Goal: Task Accomplishment & Management: Complete application form

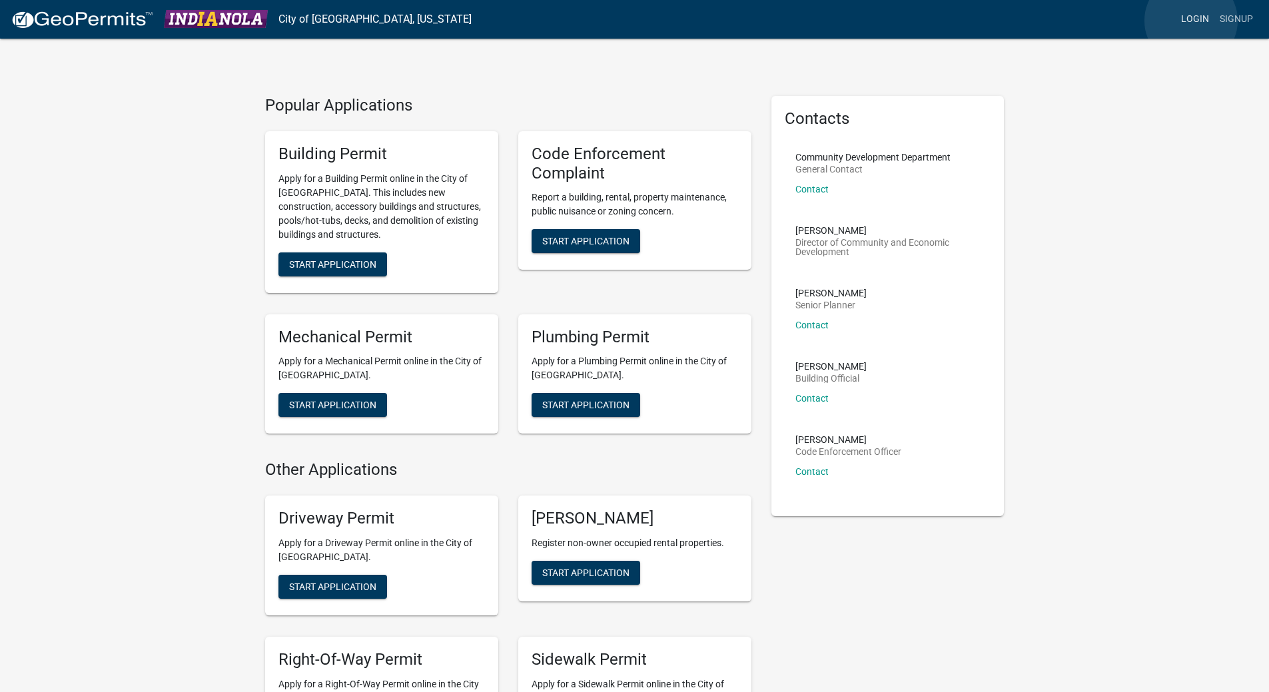
click at [1191, 21] on link "Login" at bounding box center [1195, 19] width 39 height 25
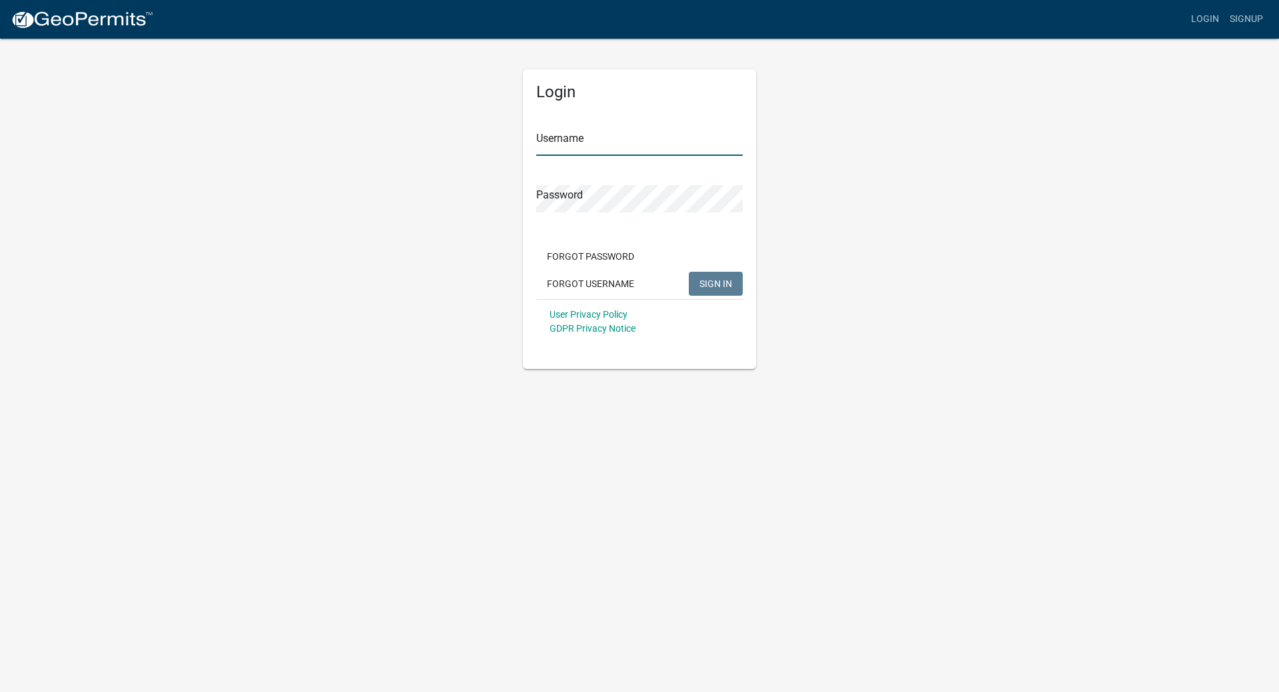
click at [578, 138] on input "Username" at bounding box center [639, 142] width 207 height 27
type input "[EMAIL_ADDRESS][DOMAIN_NAME]"
click at [689, 272] on button "SIGN IN" at bounding box center [716, 284] width 54 height 24
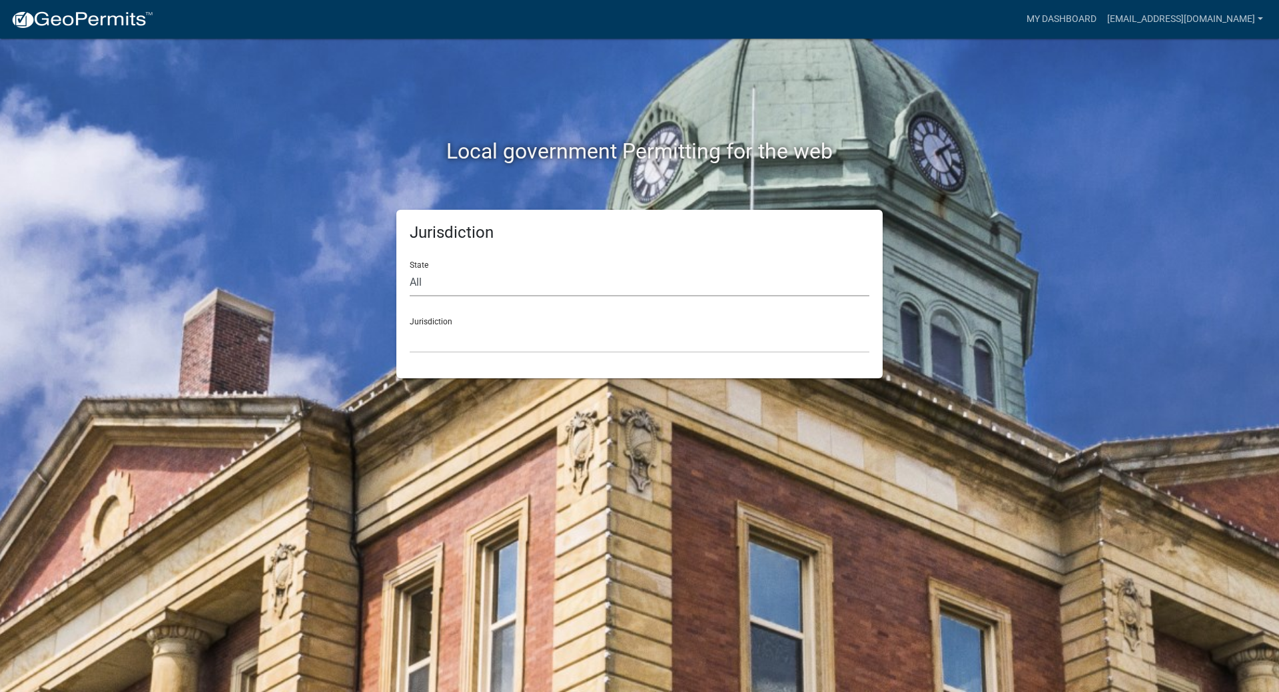
click at [451, 276] on select "All Colorado Georgia Indiana Iowa Kansas Minnesota Ohio South Carolina Wisconsin" at bounding box center [640, 282] width 460 height 27
select select "Iowa"
click at [410, 269] on select "All Colorado Georgia Indiana Iowa Kansas Minnesota Ohio South Carolina Wisconsin" at bounding box center [640, 282] width 460 height 27
click at [434, 316] on div "Jurisdiction Boone County, Iowa Butler County, Iowa Cerro Gordo County, Iowa Ci…" at bounding box center [640, 330] width 460 height 46
click at [425, 322] on div "Jurisdiction Boone County, Iowa Butler County, Iowa Cerro Gordo County, Iowa Ci…" at bounding box center [640, 330] width 460 height 46
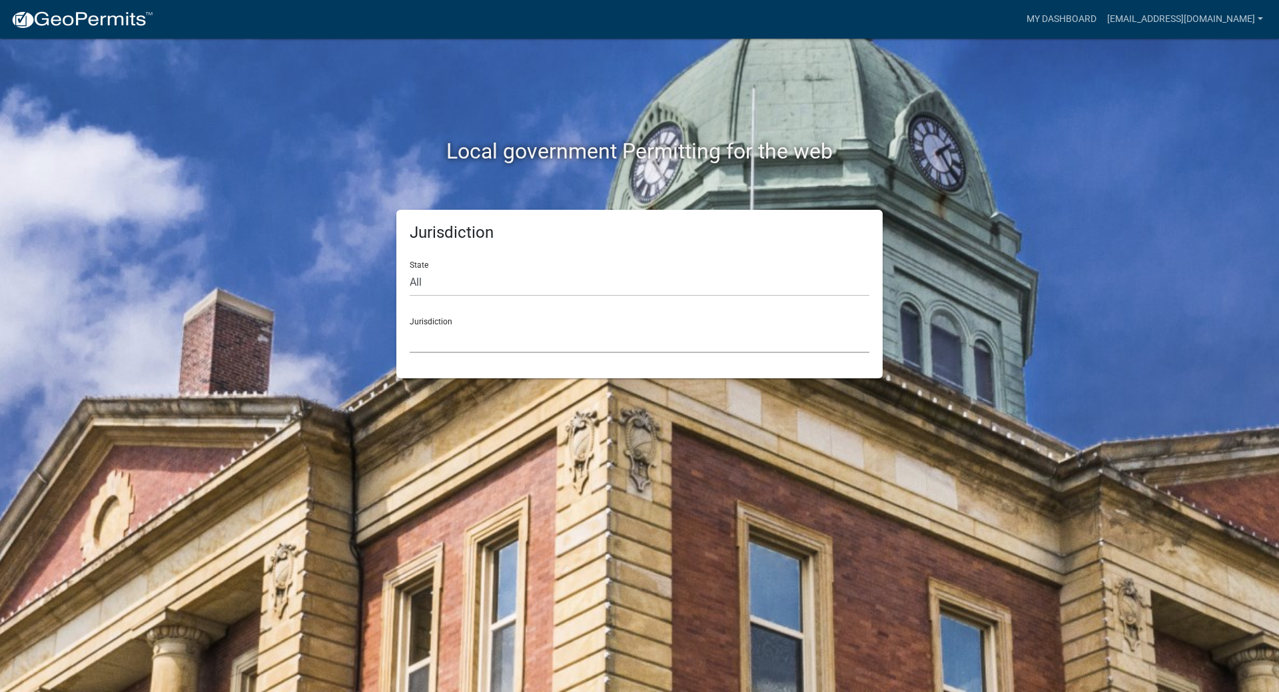
click at [424, 346] on select "Boone County, Iowa Butler County, Iowa Cerro Gordo County, Iowa City of Harlan,…" at bounding box center [640, 339] width 460 height 27
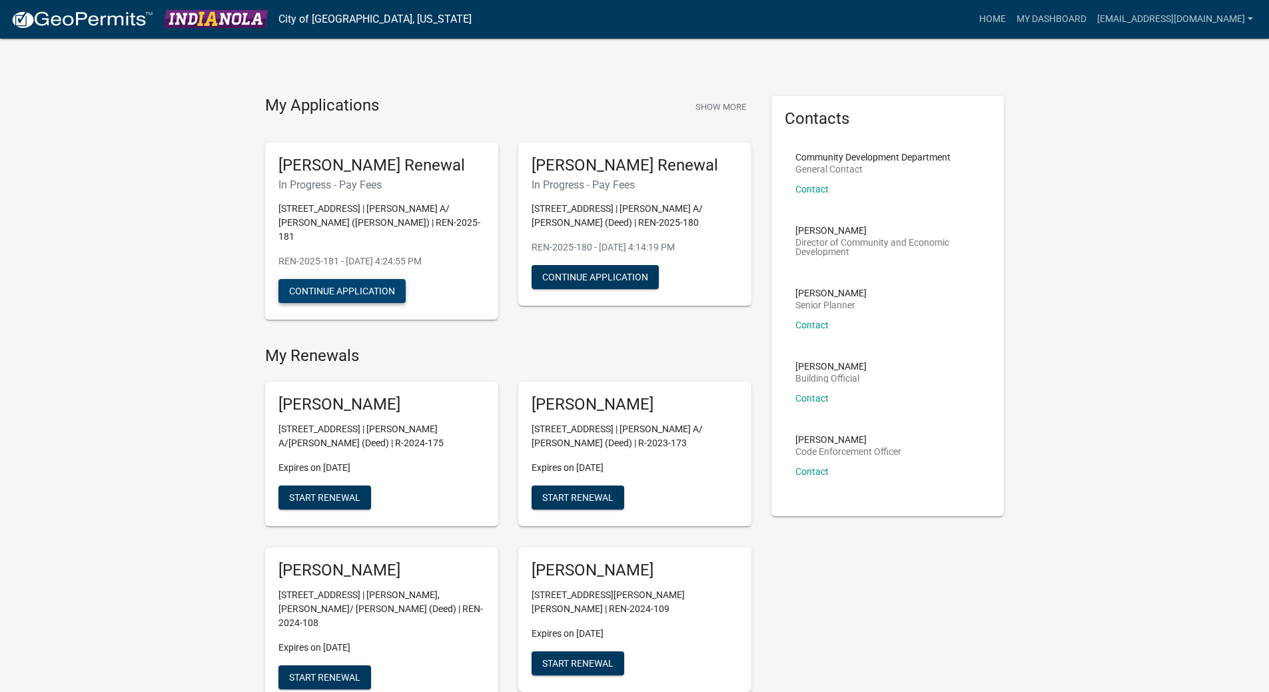
click at [323, 279] on button "Continue Application" at bounding box center [341, 291] width 127 height 24
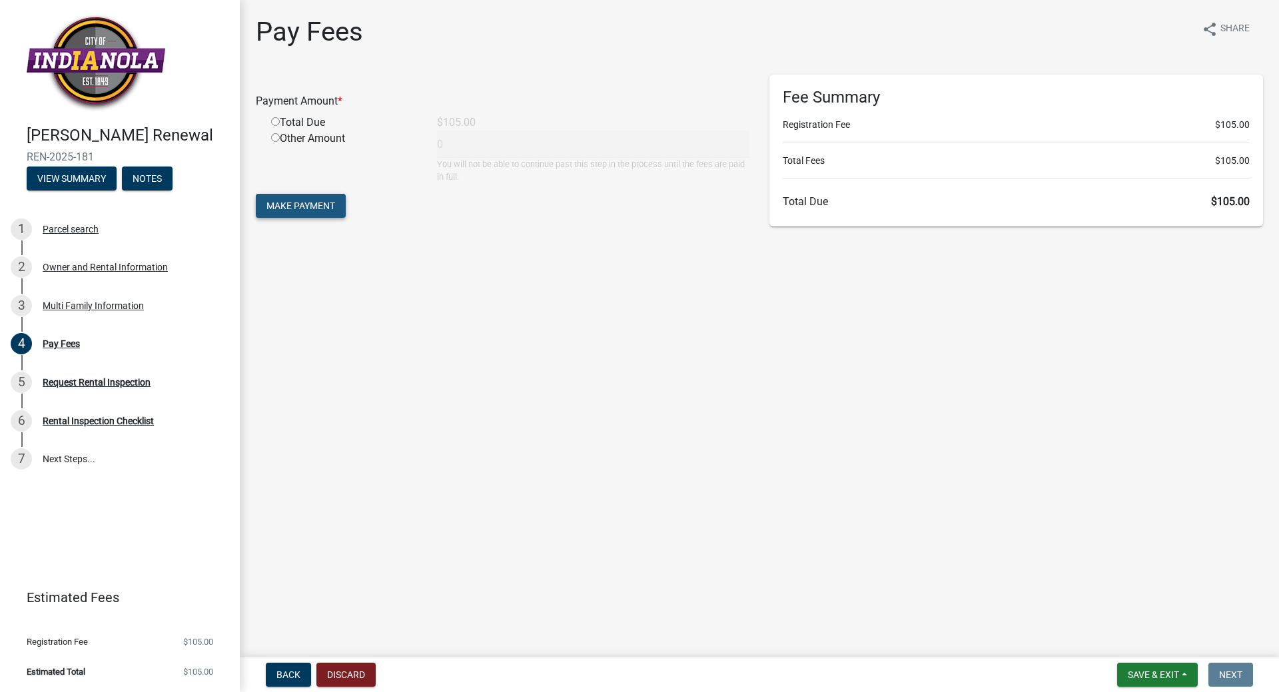
click at [326, 208] on span "Make Payment" at bounding box center [300, 206] width 69 height 11
click at [276, 137] on input "radio" at bounding box center [275, 137] width 9 height 9
radio input "true"
type input "105"
click at [294, 207] on span "Make Payment" at bounding box center [300, 206] width 69 height 11
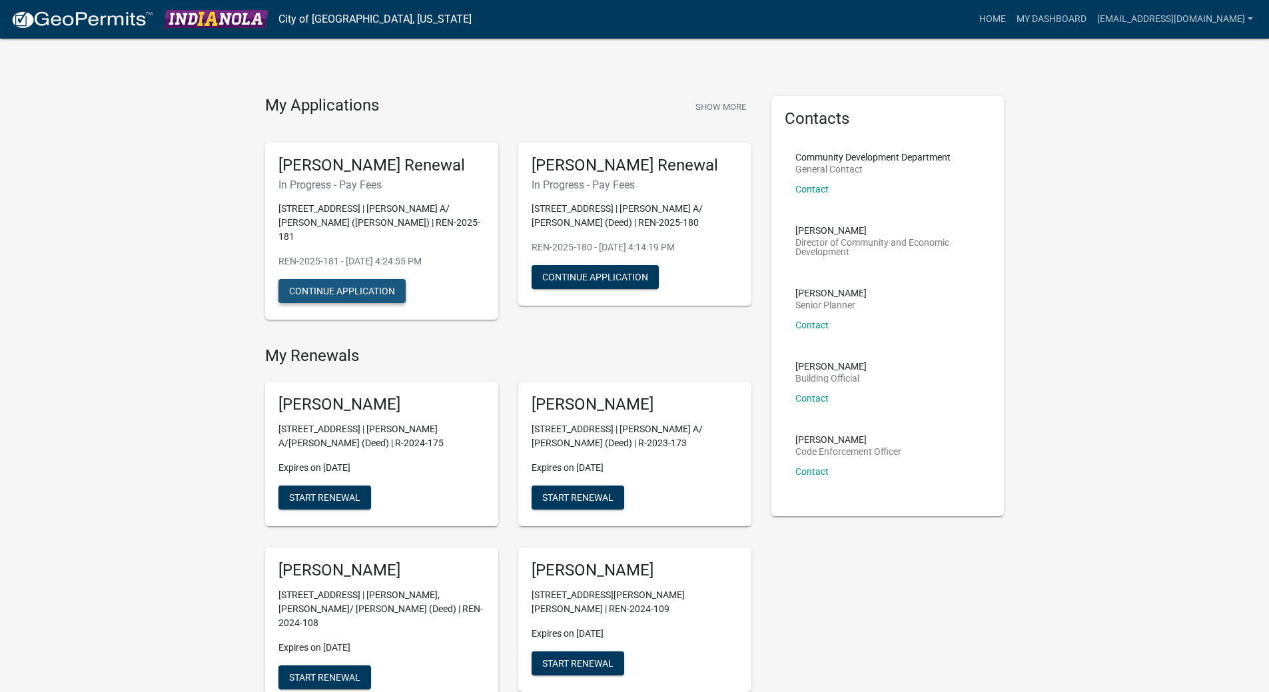
click at [319, 280] on button "Continue Application" at bounding box center [341, 291] width 127 height 24
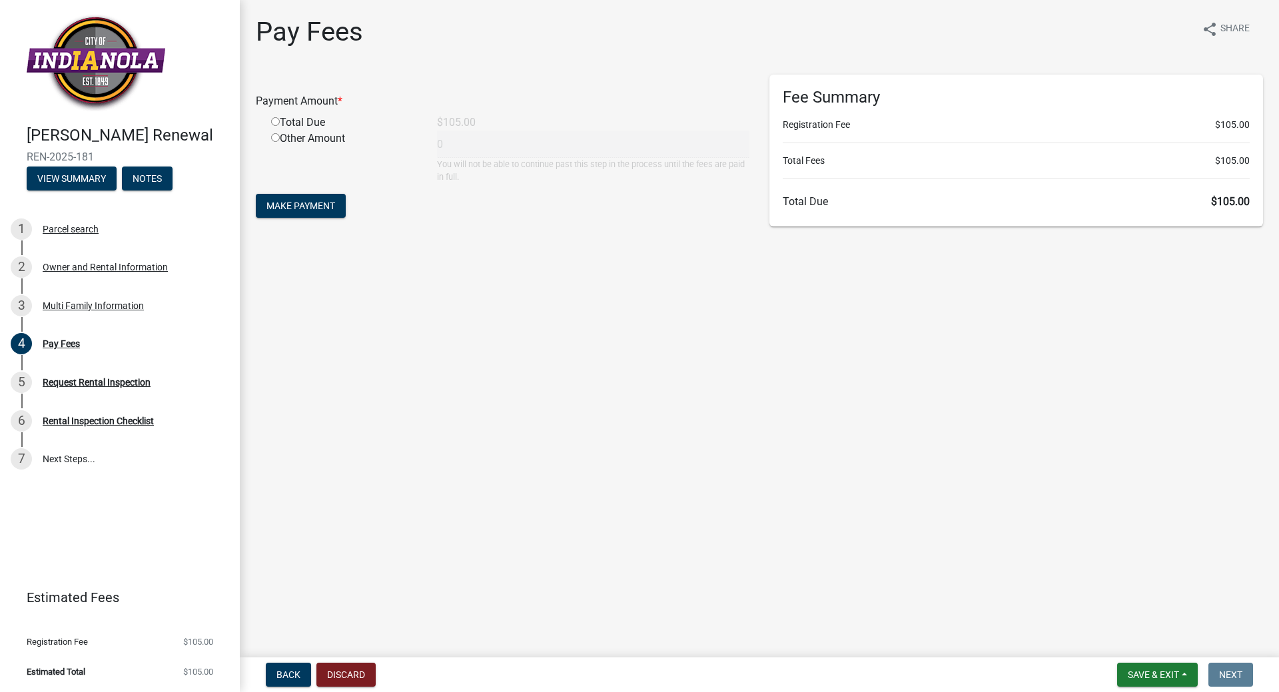
click at [276, 123] on input "radio" at bounding box center [275, 121] width 9 height 9
radio input "true"
type input "105"
click at [286, 203] on span "Make Payment" at bounding box center [300, 206] width 69 height 11
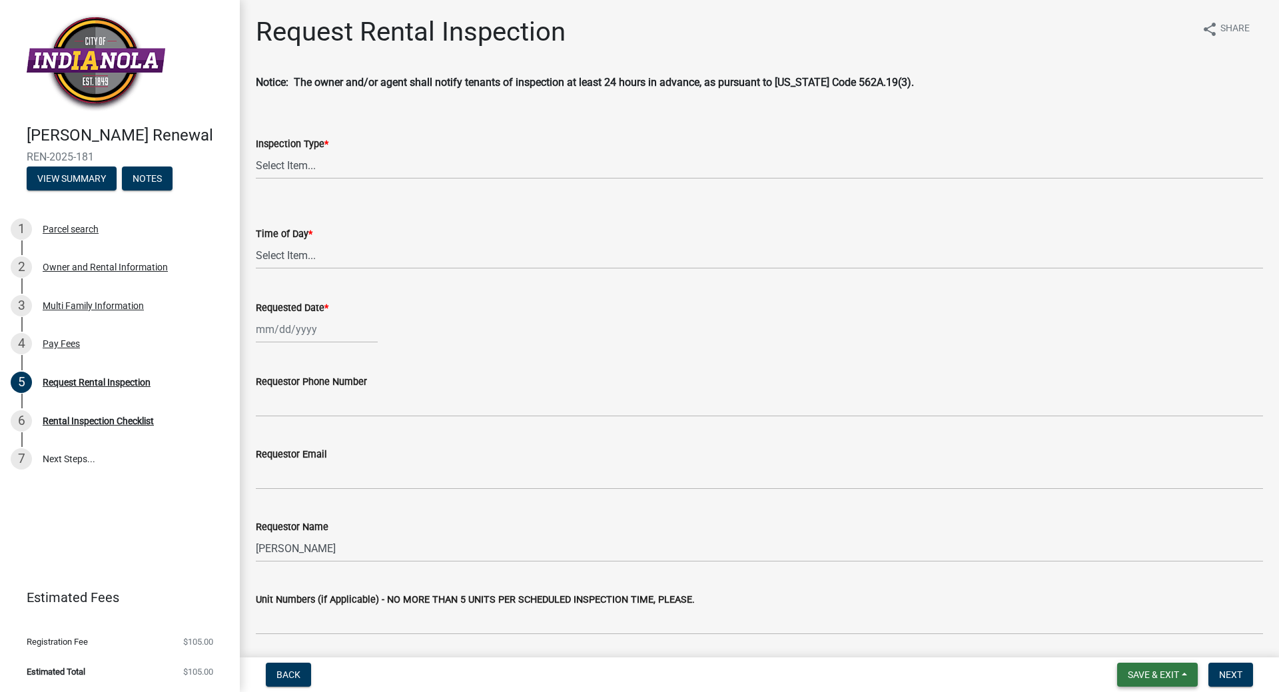
click at [1128, 680] on span "Save & Exit" at bounding box center [1153, 675] width 51 height 11
click at [1118, 640] on button "Save & Exit" at bounding box center [1144, 640] width 107 height 32
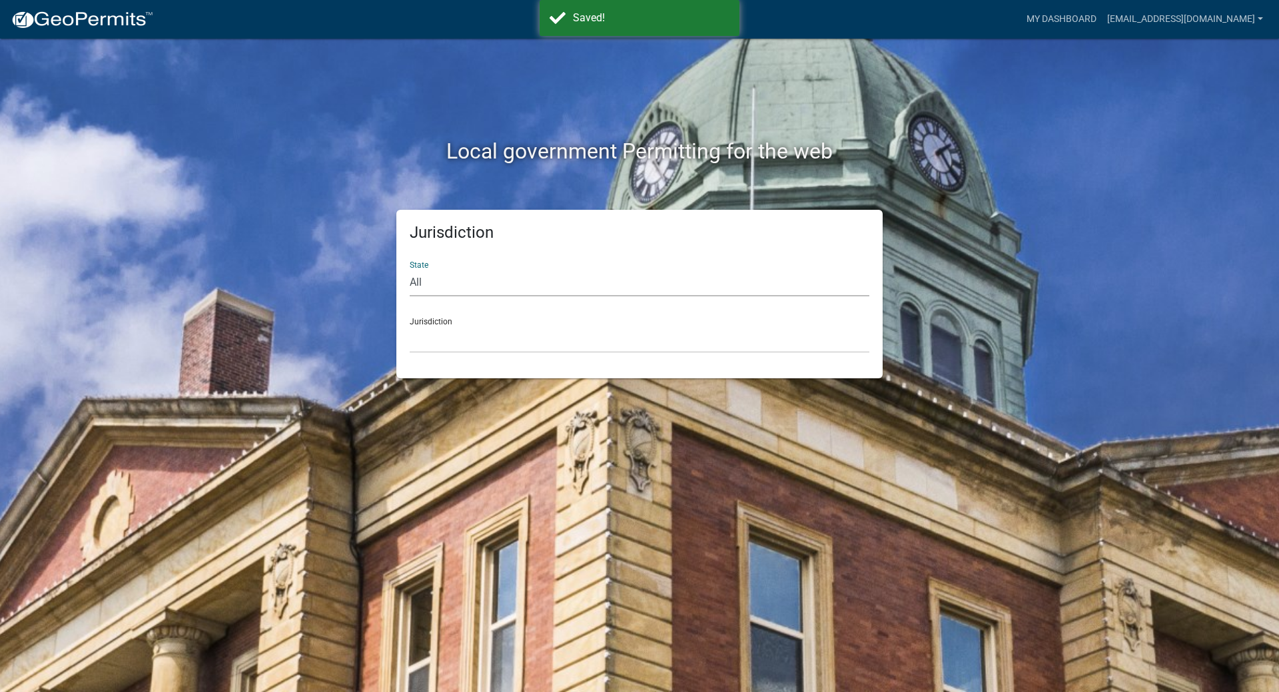
click at [423, 278] on select "All Colorado Georgia Indiana Iowa Kansas Minnesota Ohio South Carolina Wisconsin" at bounding box center [640, 282] width 460 height 27
select select "Iowa"
click at [410, 269] on select "All Colorado Georgia Indiana Iowa Kansas Minnesota Ohio South Carolina Wisconsin" at bounding box center [640, 282] width 460 height 27
click at [436, 334] on select "Boone County, Iowa Butler County, Iowa Cerro Gordo County, Iowa City of Harlan,…" at bounding box center [640, 339] width 460 height 27
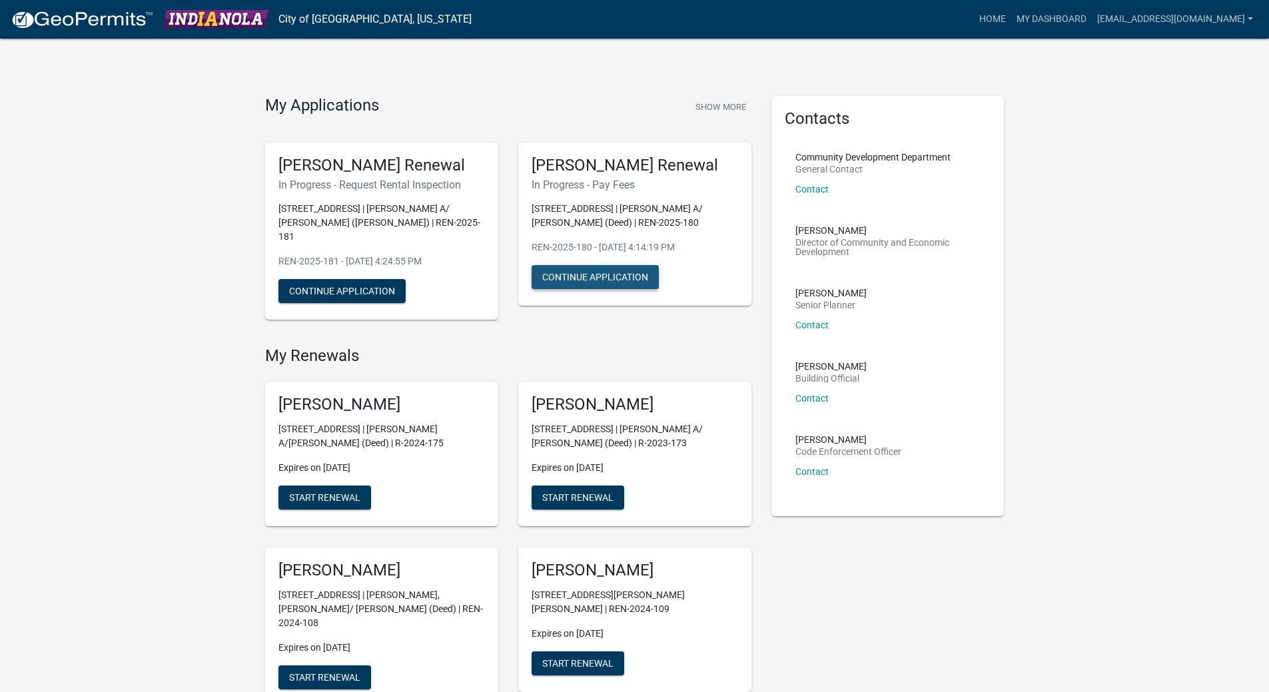
click at [582, 274] on button "Continue Application" at bounding box center [595, 277] width 127 height 24
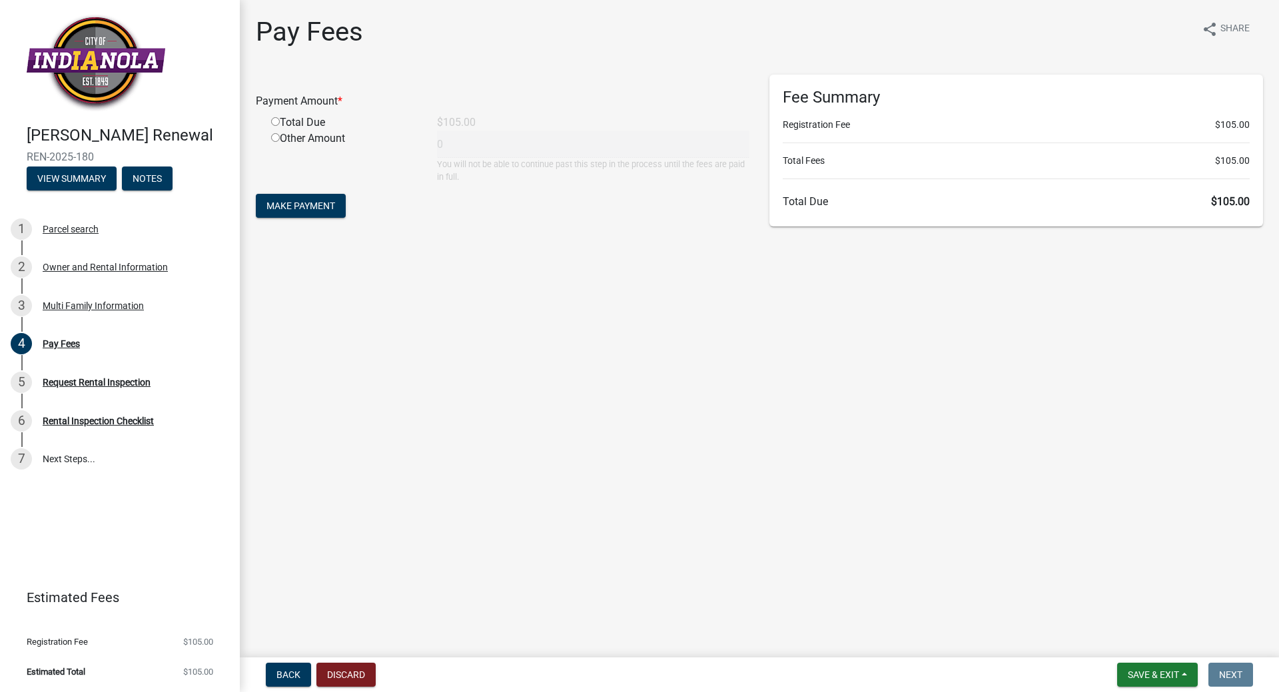
click at [271, 121] on input "radio" at bounding box center [275, 121] width 9 height 9
radio input "true"
type input "105"
click at [291, 216] on button "Make Payment" at bounding box center [301, 206] width 90 height 24
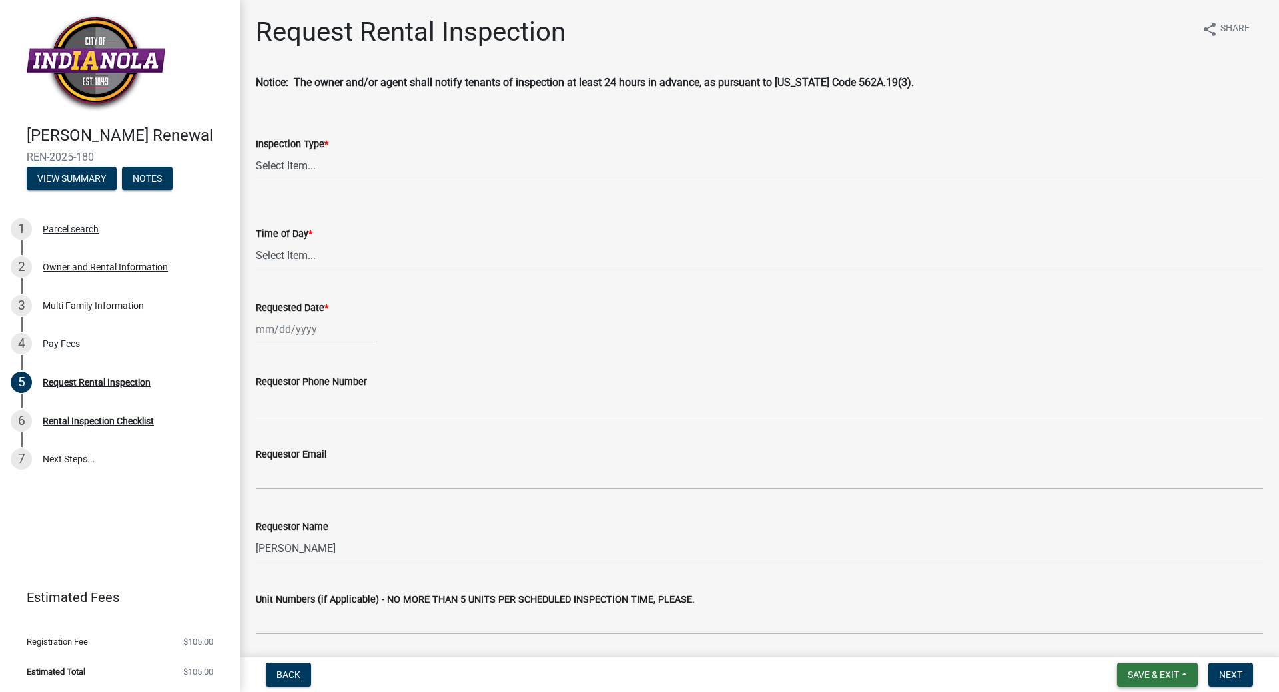
click at [1131, 673] on span "Save & Exit" at bounding box center [1153, 675] width 51 height 11
click at [1113, 640] on button "Save & Exit" at bounding box center [1144, 640] width 107 height 32
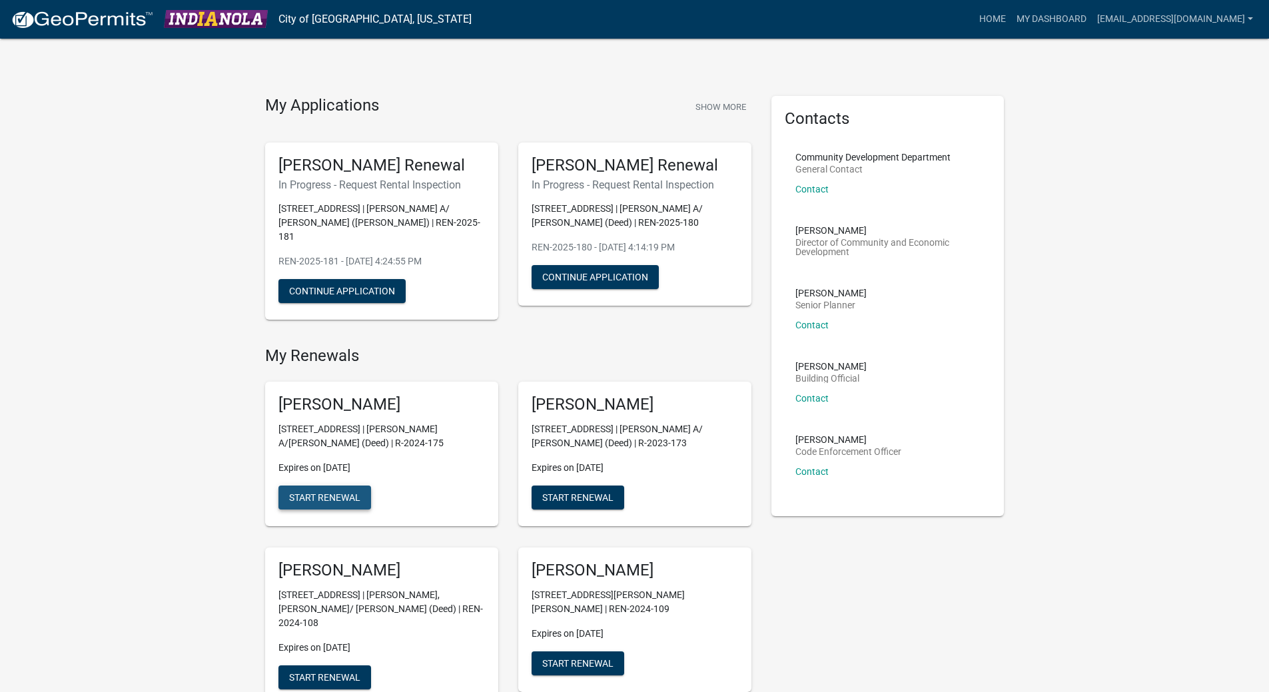
click at [328, 492] on span "Start Renewal" at bounding box center [324, 497] width 71 height 11
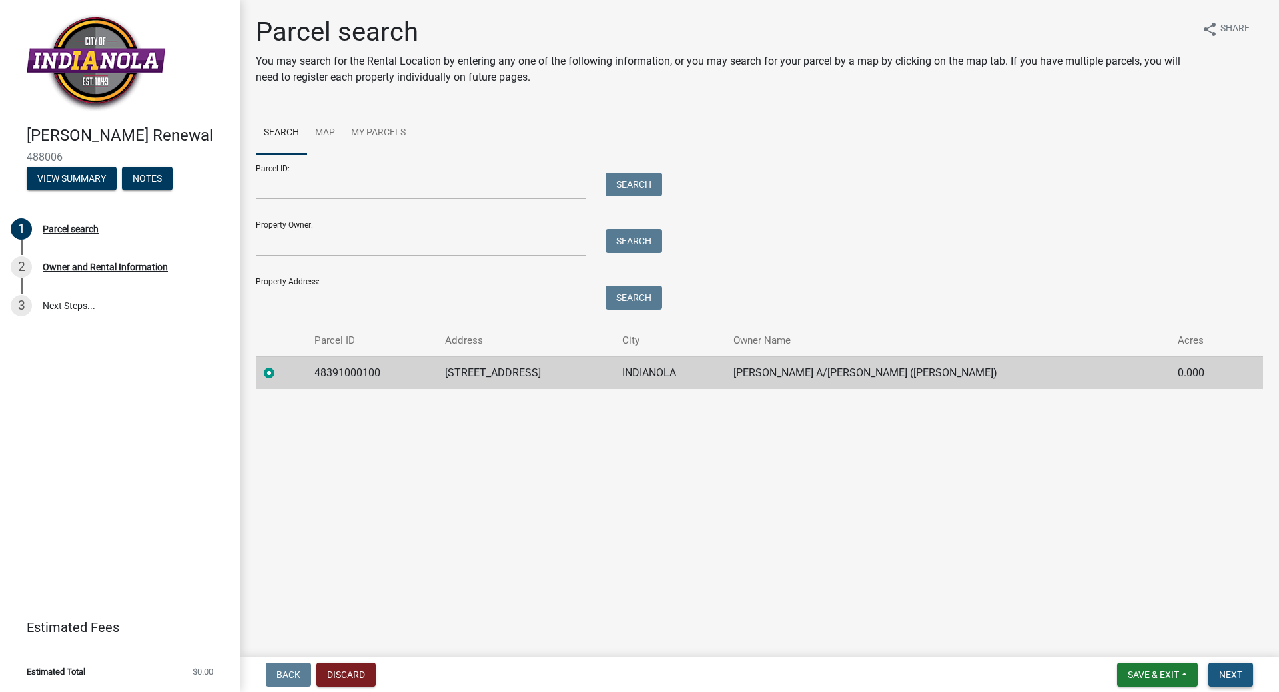
click at [1227, 676] on span "Next" at bounding box center [1230, 675] width 23 height 11
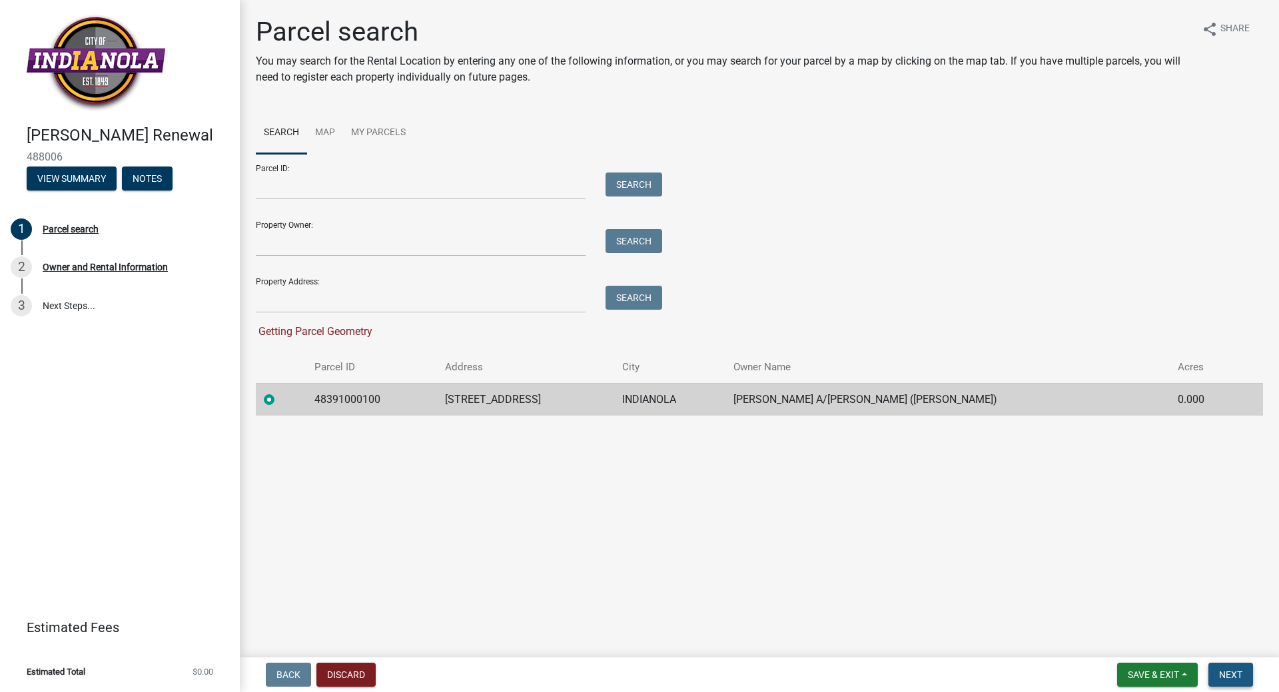
click at [1227, 676] on span "Next" at bounding box center [1230, 675] width 23 height 11
click at [278, 404] on div at bounding box center [281, 400] width 35 height 16
click at [262, 395] on td at bounding box center [281, 399] width 51 height 33
click at [575, 405] on td "600 W ASHLAND AVE" at bounding box center [526, 399] width 178 height 33
click at [551, 401] on td "600 W ASHLAND AVE" at bounding box center [526, 399] width 178 height 33
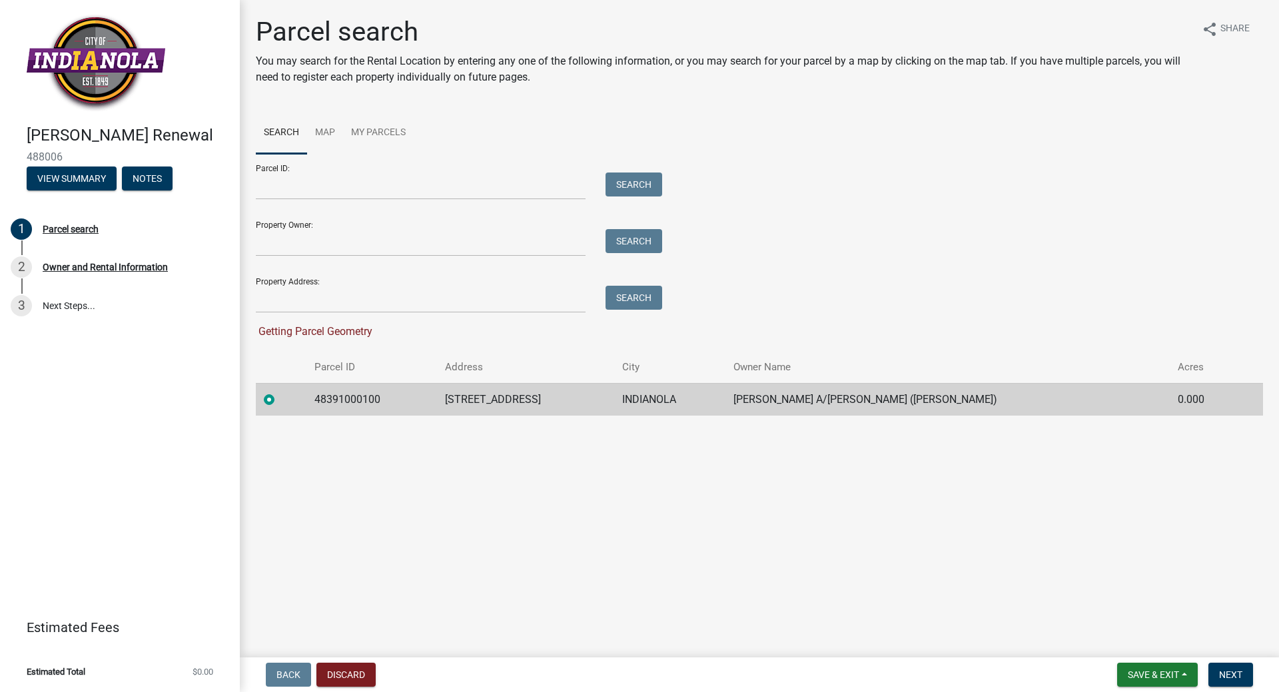
click at [280, 392] on label at bounding box center [280, 392] width 0 height 0
click at [280, 400] on input "radio" at bounding box center [284, 396] width 9 height 9
click at [1209, 672] on button "Next" at bounding box center [1231, 675] width 45 height 24
click at [1233, 670] on span "Next" at bounding box center [1230, 675] width 23 height 11
click at [71, 182] on button "View Summary" at bounding box center [72, 179] width 90 height 24
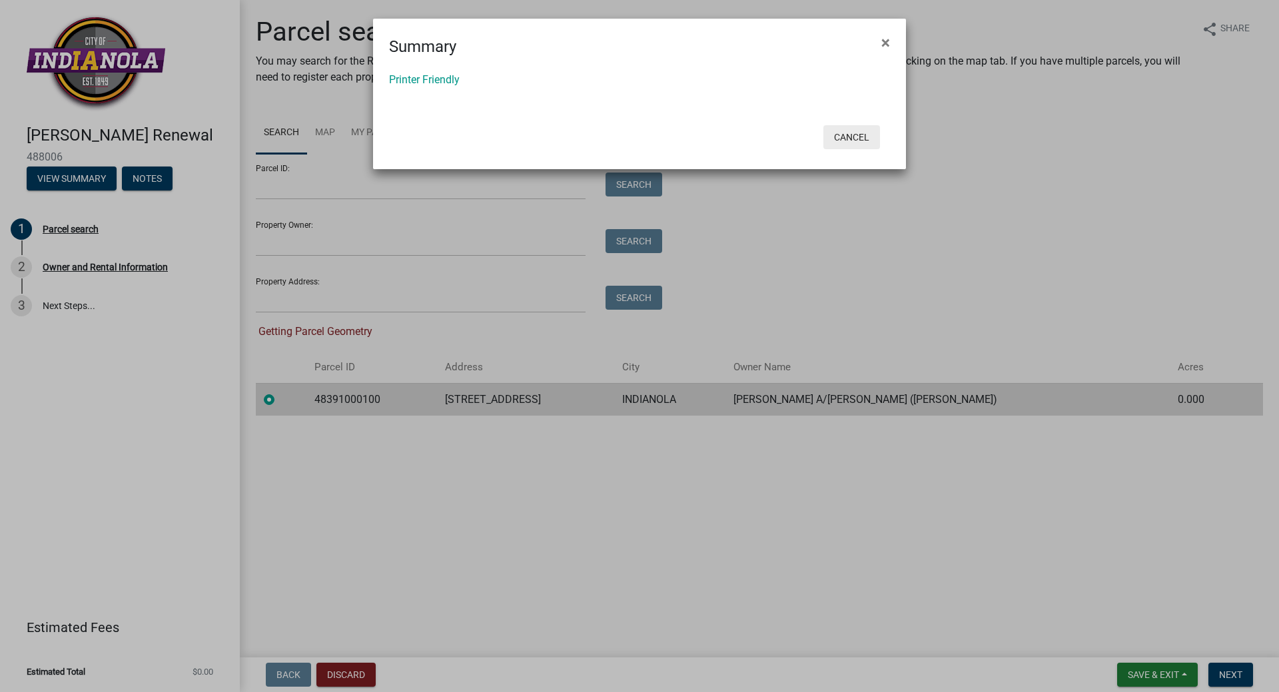
click at [855, 138] on button "Cancel" at bounding box center [851, 137] width 57 height 24
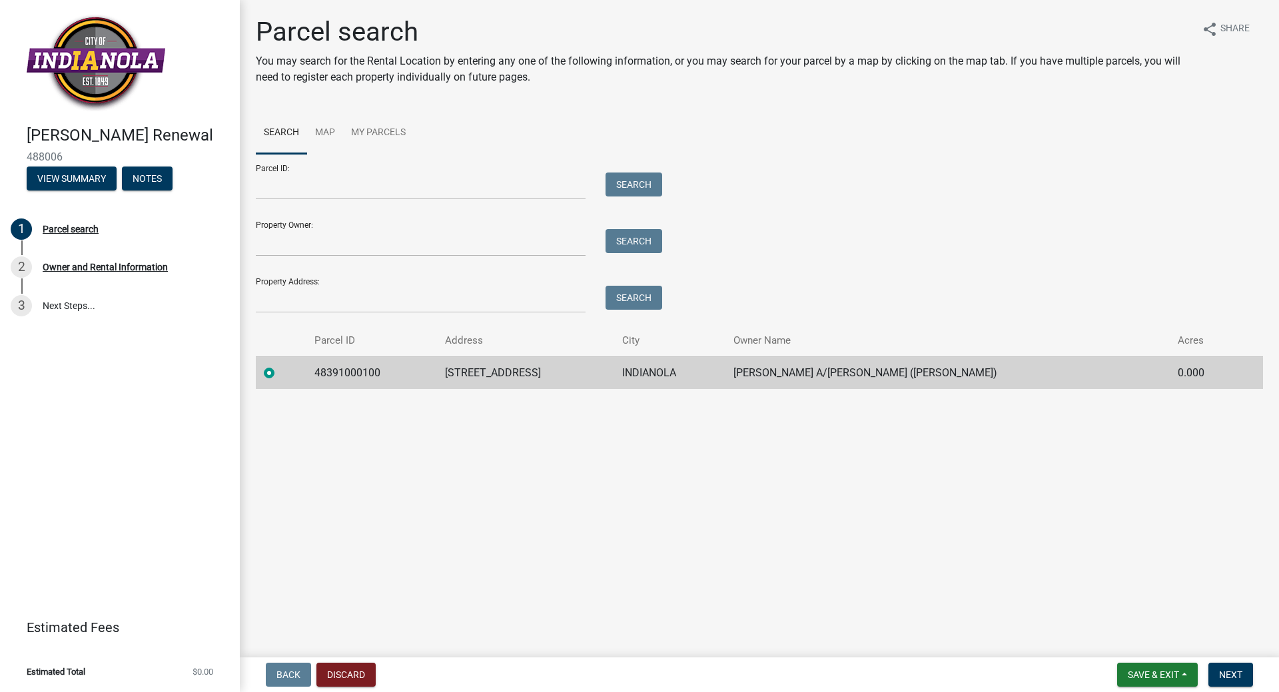
click at [658, 198] on div "Search" at bounding box center [631, 186] width 70 height 27
click at [1220, 676] on span "Next" at bounding box center [1230, 675] width 23 height 11
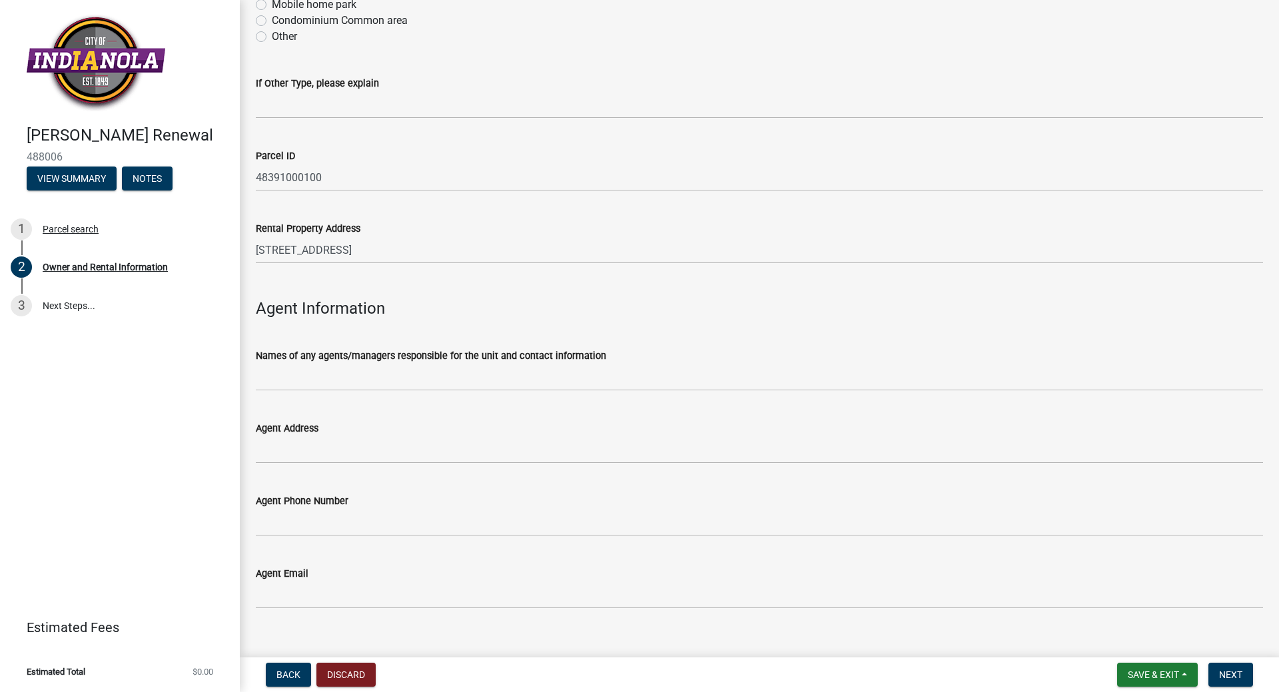
scroll to position [1254, 0]
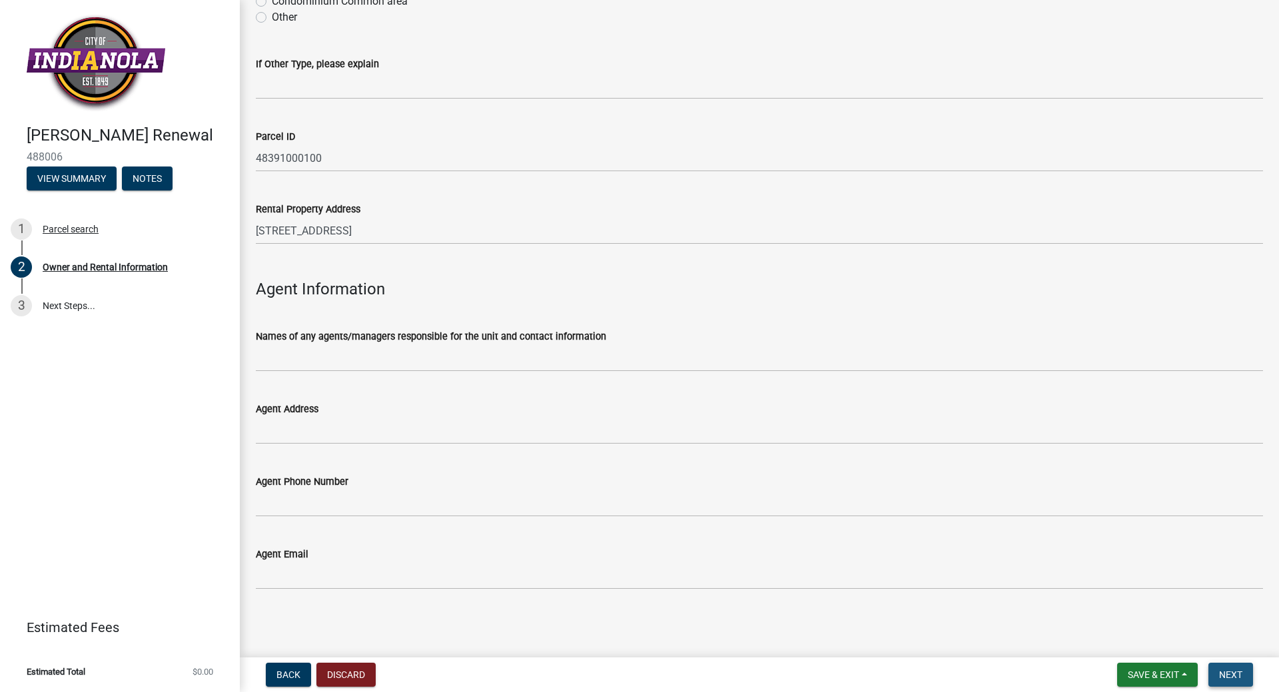
click at [1219, 676] on button "Next" at bounding box center [1231, 675] width 45 height 24
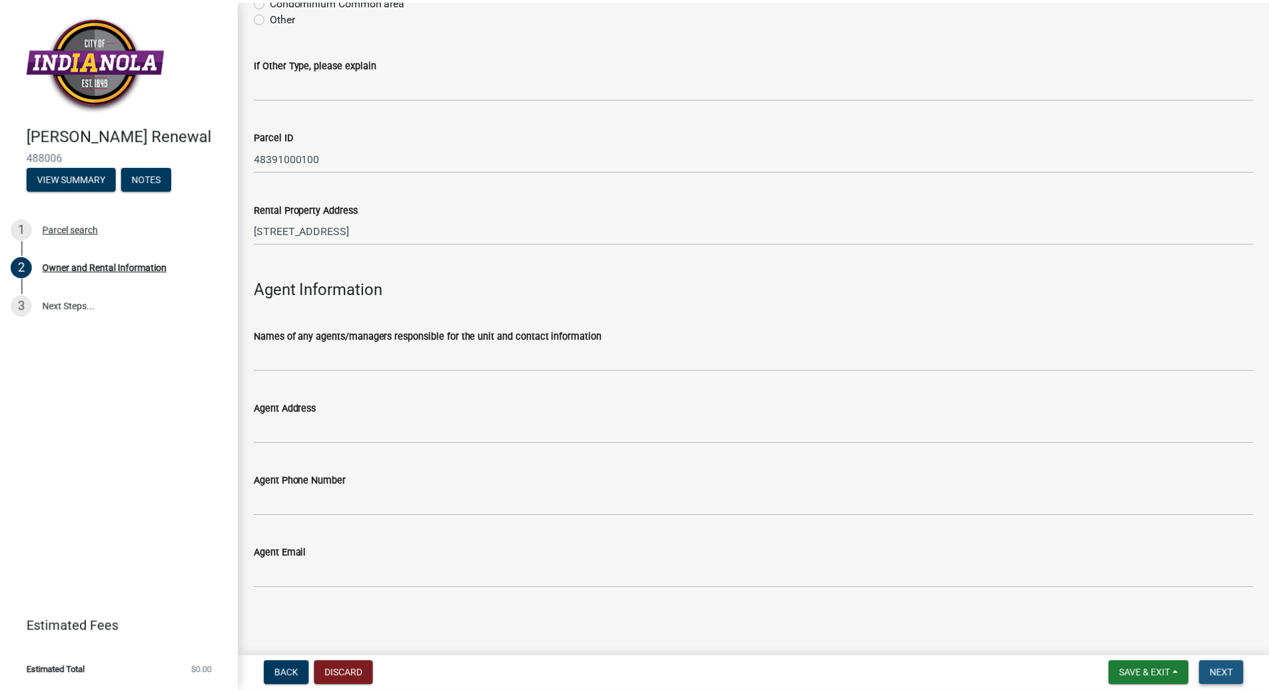
scroll to position [0, 0]
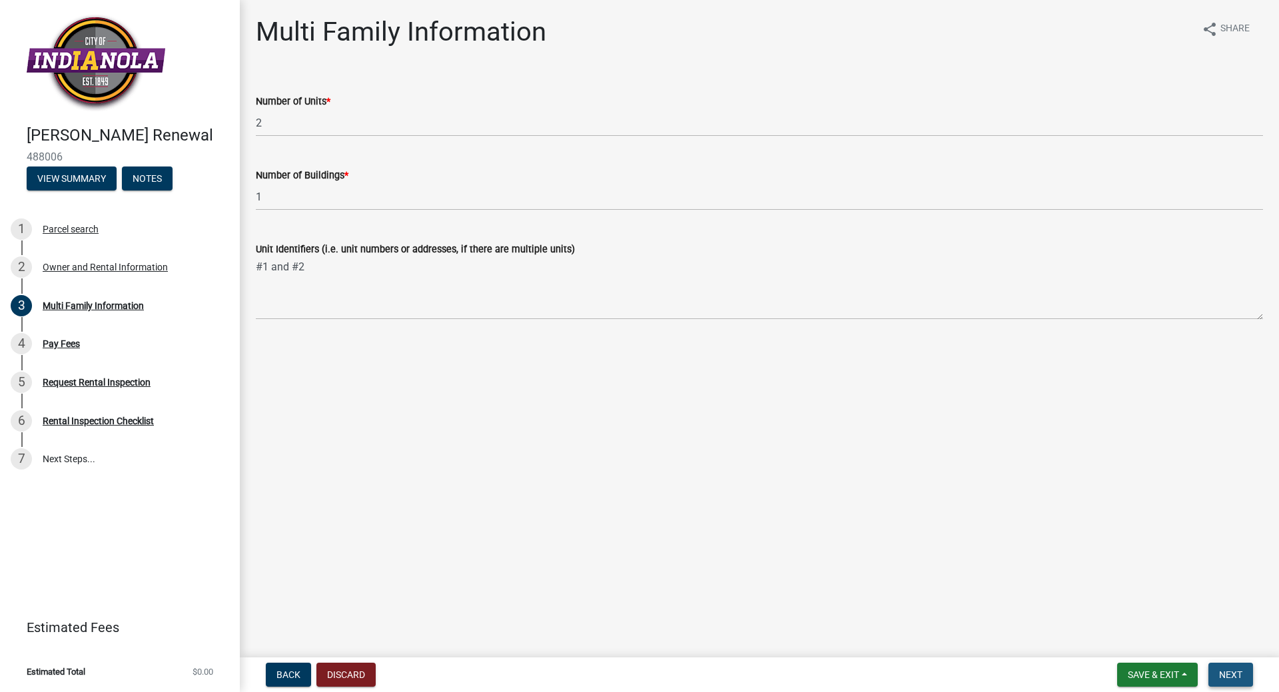
click at [1219, 676] on button "Next" at bounding box center [1231, 675] width 45 height 24
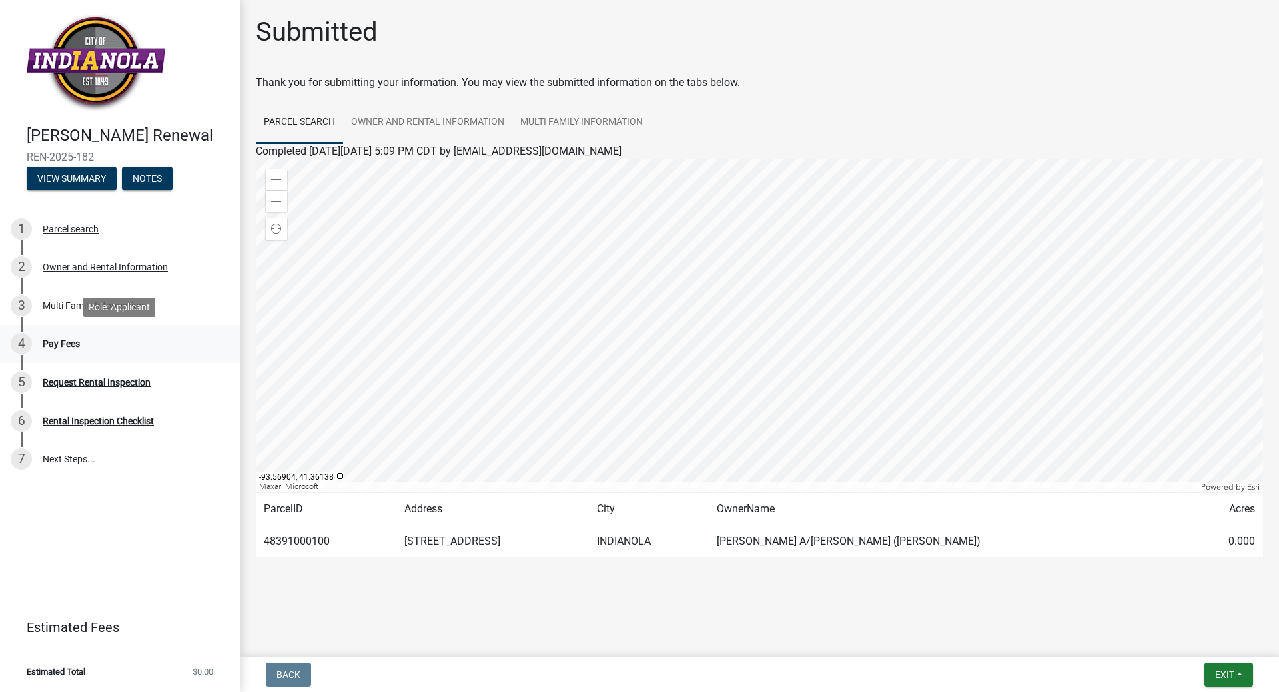
click at [67, 341] on div "Pay Fees" at bounding box center [61, 343] width 37 height 9
click at [1220, 672] on span "Exit" at bounding box center [1224, 675] width 19 height 11
click at [1167, 637] on button "Save & Exit" at bounding box center [1200, 640] width 107 height 32
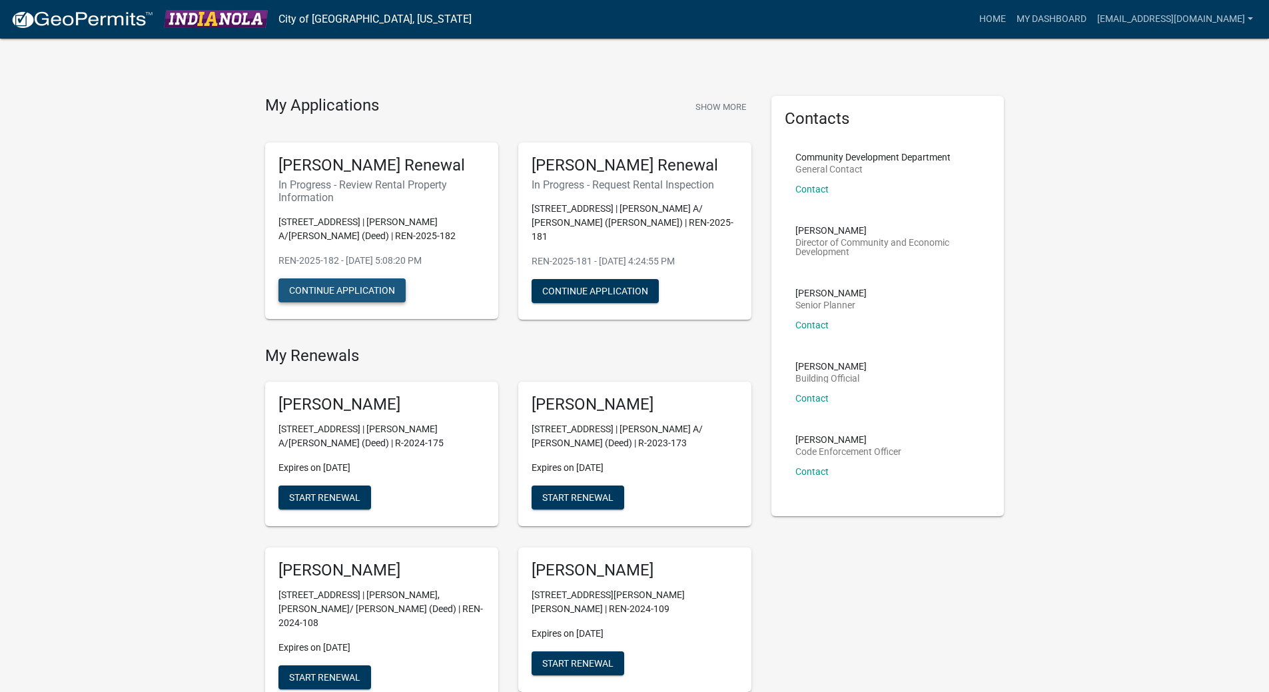
click at [352, 290] on button "Continue Application" at bounding box center [341, 290] width 127 height 24
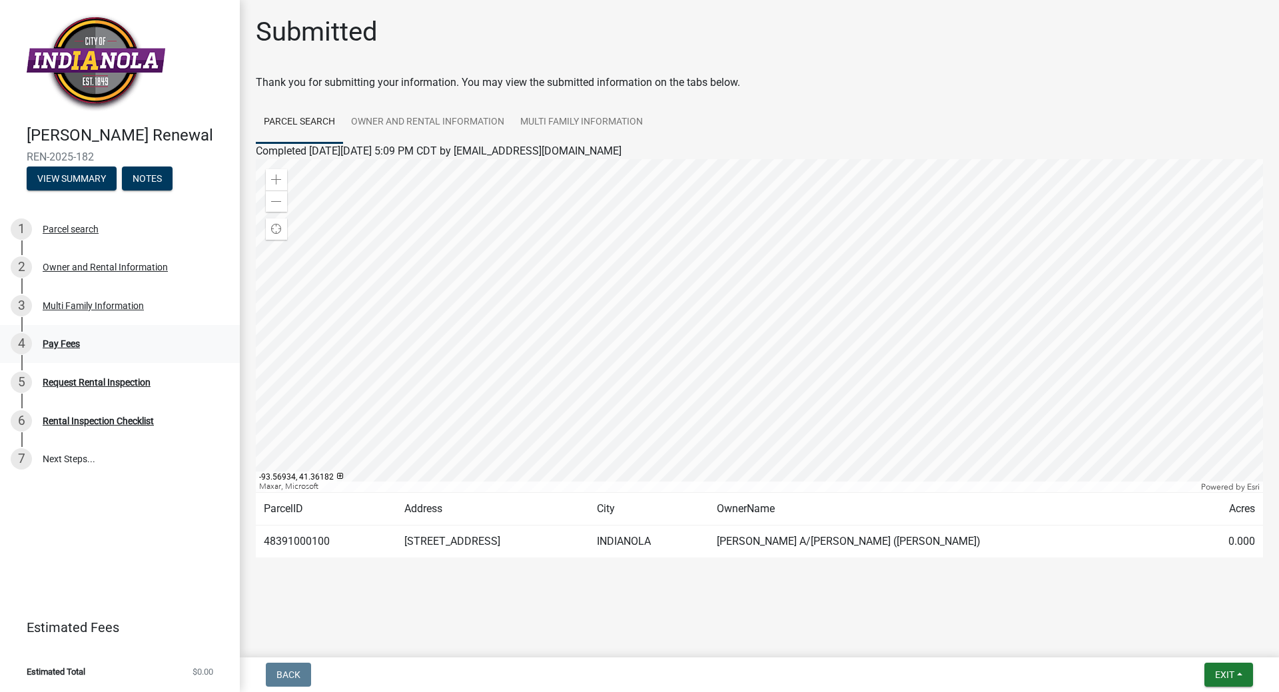
click at [63, 344] on div "Pay Fees" at bounding box center [61, 343] width 37 height 9
click at [1230, 673] on span "Exit" at bounding box center [1224, 675] width 19 height 11
click at [1170, 641] on button "Save & Exit" at bounding box center [1200, 640] width 107 height 32
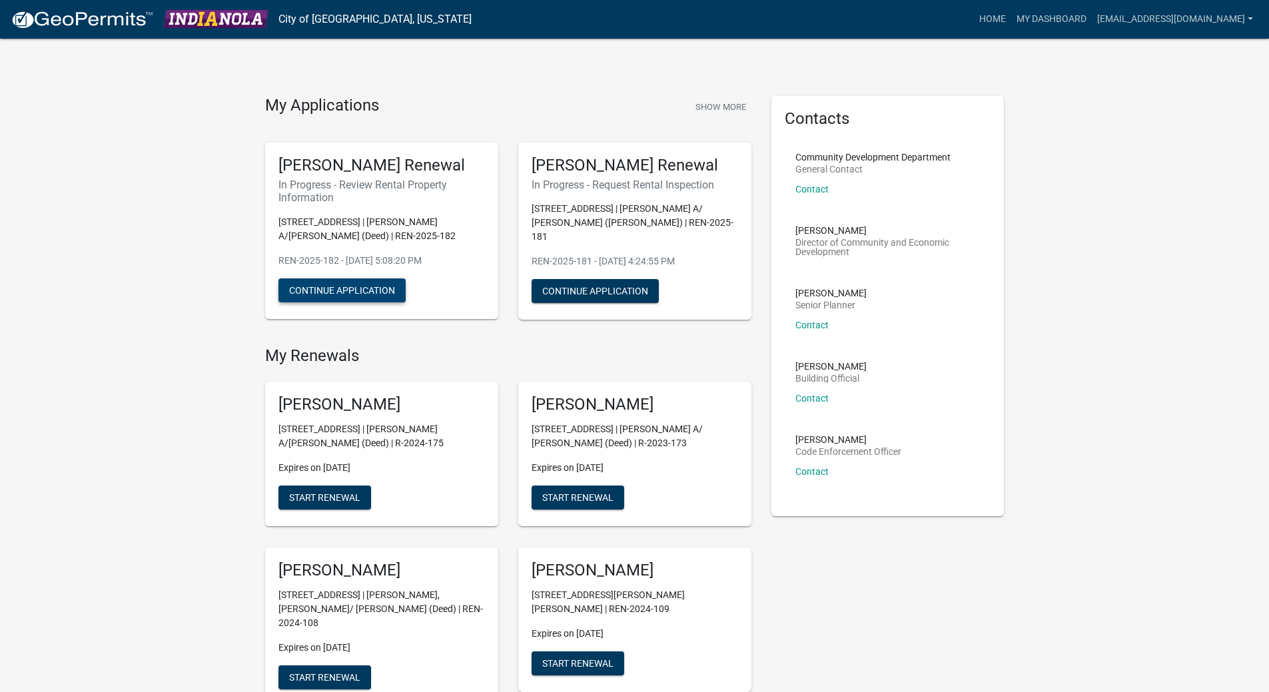
click at [325, 288] on button "Continue Application" at bounding box center [341, 290] width 127 height 24
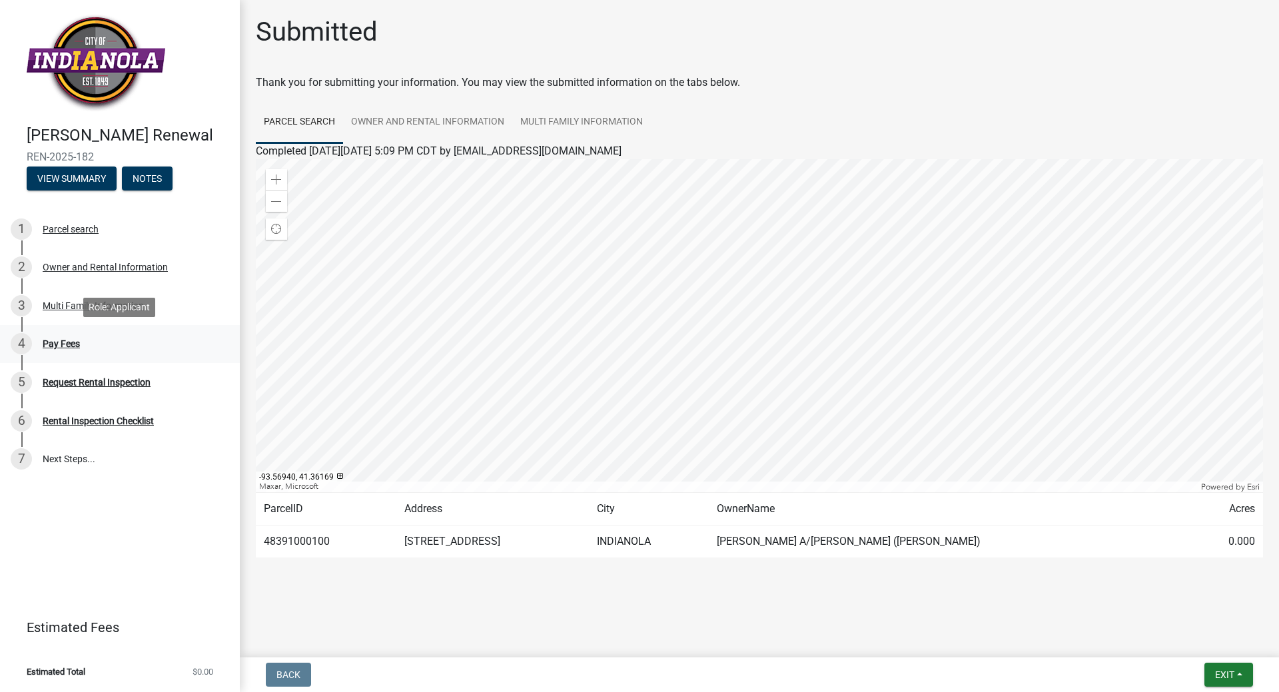
click at [63, 344] on div "Pay Fees" at bounding box center [61, 343] width 37 height 9
click at [21, 345] on div "4" at bounding box center [21, 343] width 21 height 21
click at [1216, 675] on span "Exit" at bounding box center [1224, 675] width 19 height 11
click at [1185, 639] on button "Save & Exit" at bounding box center [1200, 640] width 107 height 32
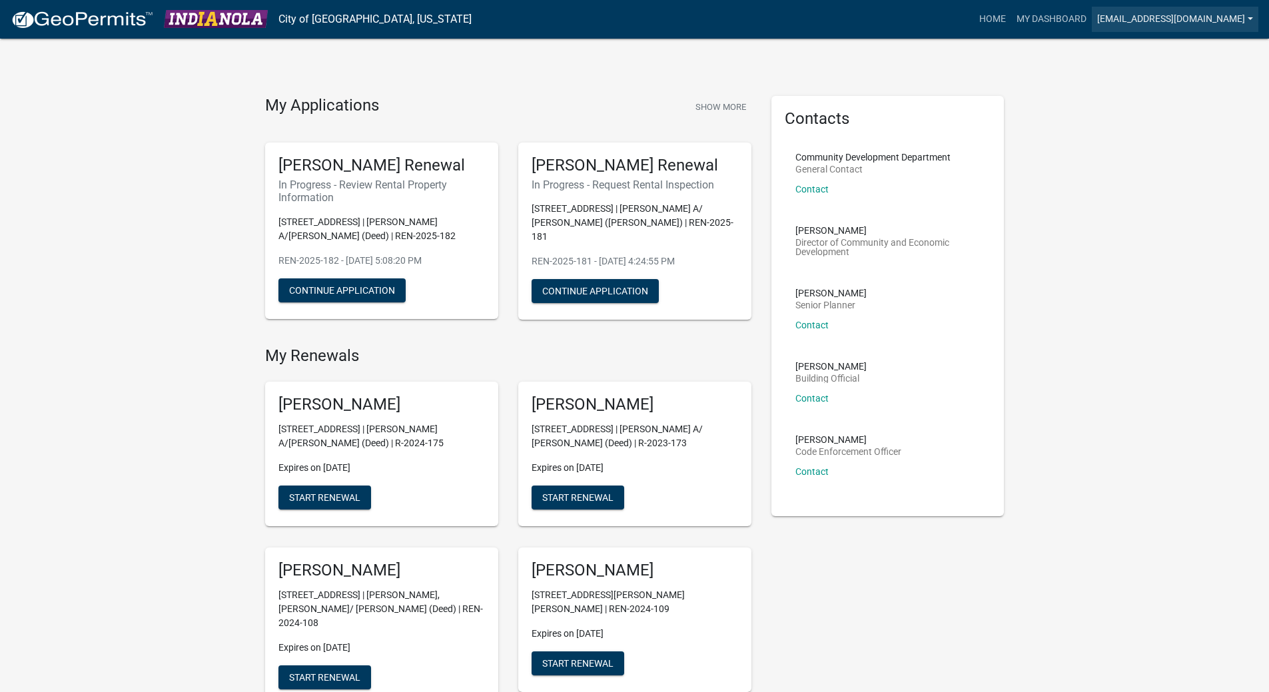
click at [1195, 13] on link "[EMAIL_ADDRESS][DOMAIN_NAME]" at bounding box center [1175, 19] width 167 height 25
click at [1193, 100] on link "Logout" at bounding box center [1205, 98] width 107 height 32
